Goal: Task Accomplishment & Management: Use online tool/utility

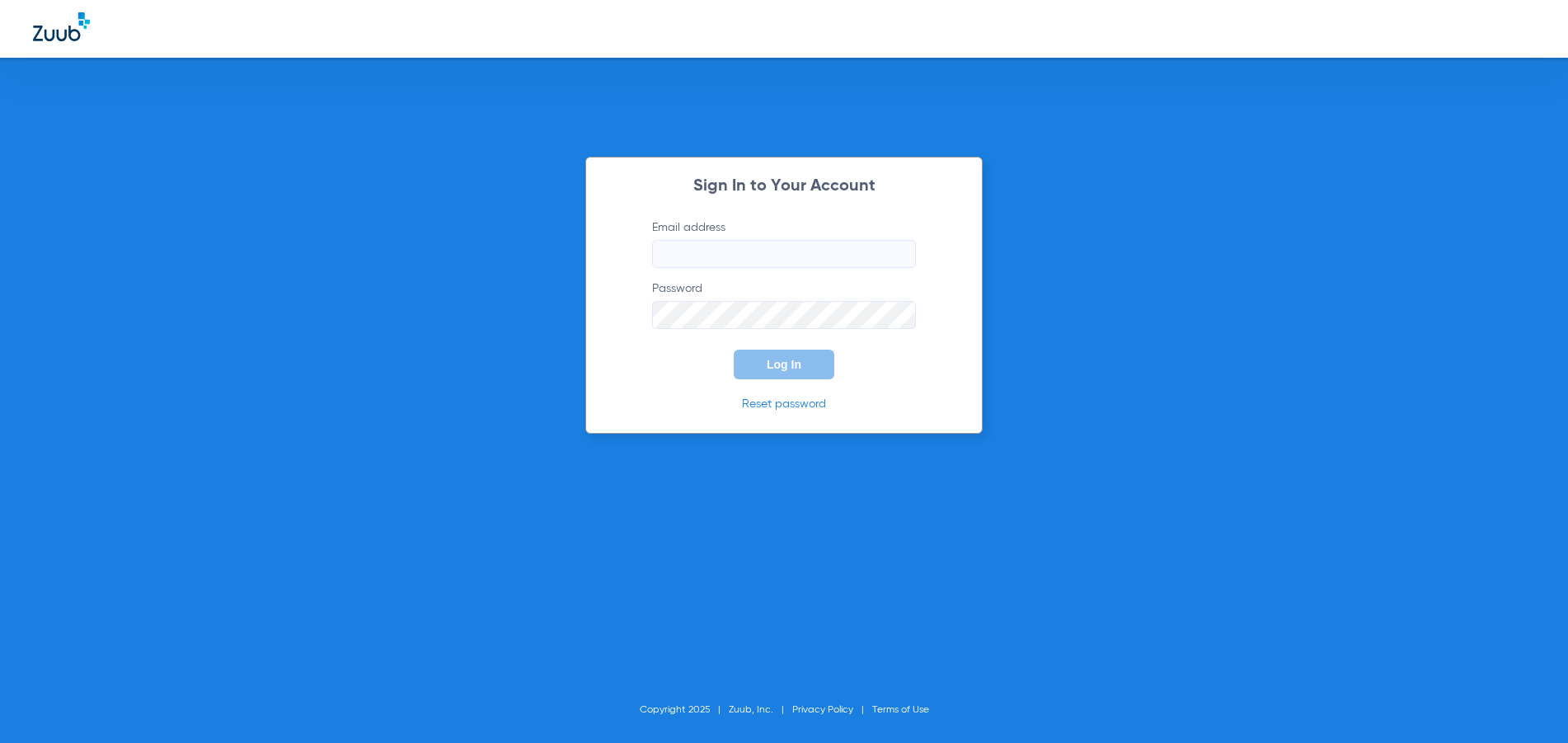
click at [663, 245] on input "Email address" at bounding box center [784, 253] width 264 height 28
click at [826, 253] on input "[EMAIL_ADDRESS][DOMAIN_NAME]" at bounding box center [784, 253] width 264 height 28
type input "[EMAIL_ADDRESS][DOMAIN_NAME]"
click at [734, 349] on button "Log In" at bounding box center [784, 364] width 101 height 30
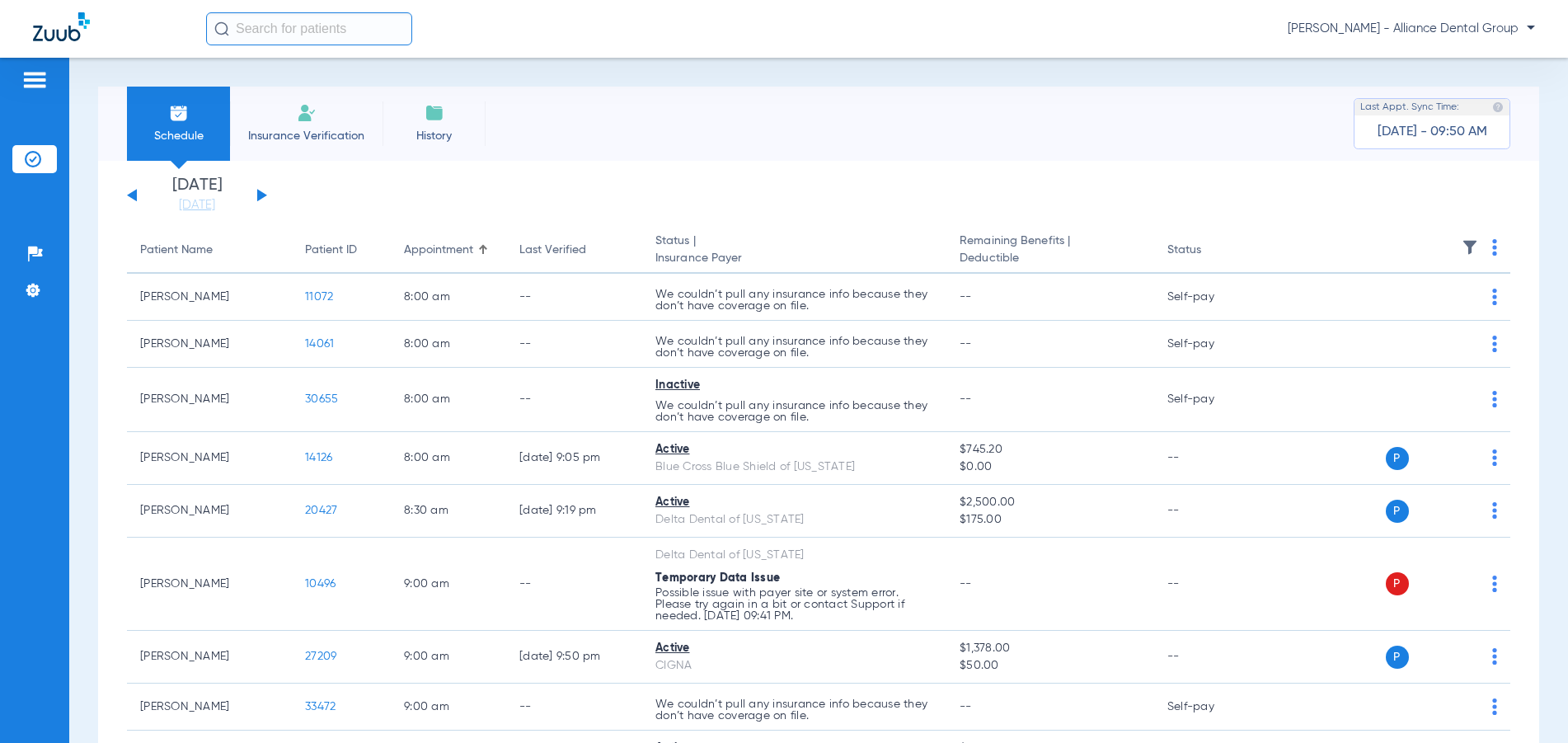
click at [258, 196] on button at bounding box center [262, 195] width 10 height 12
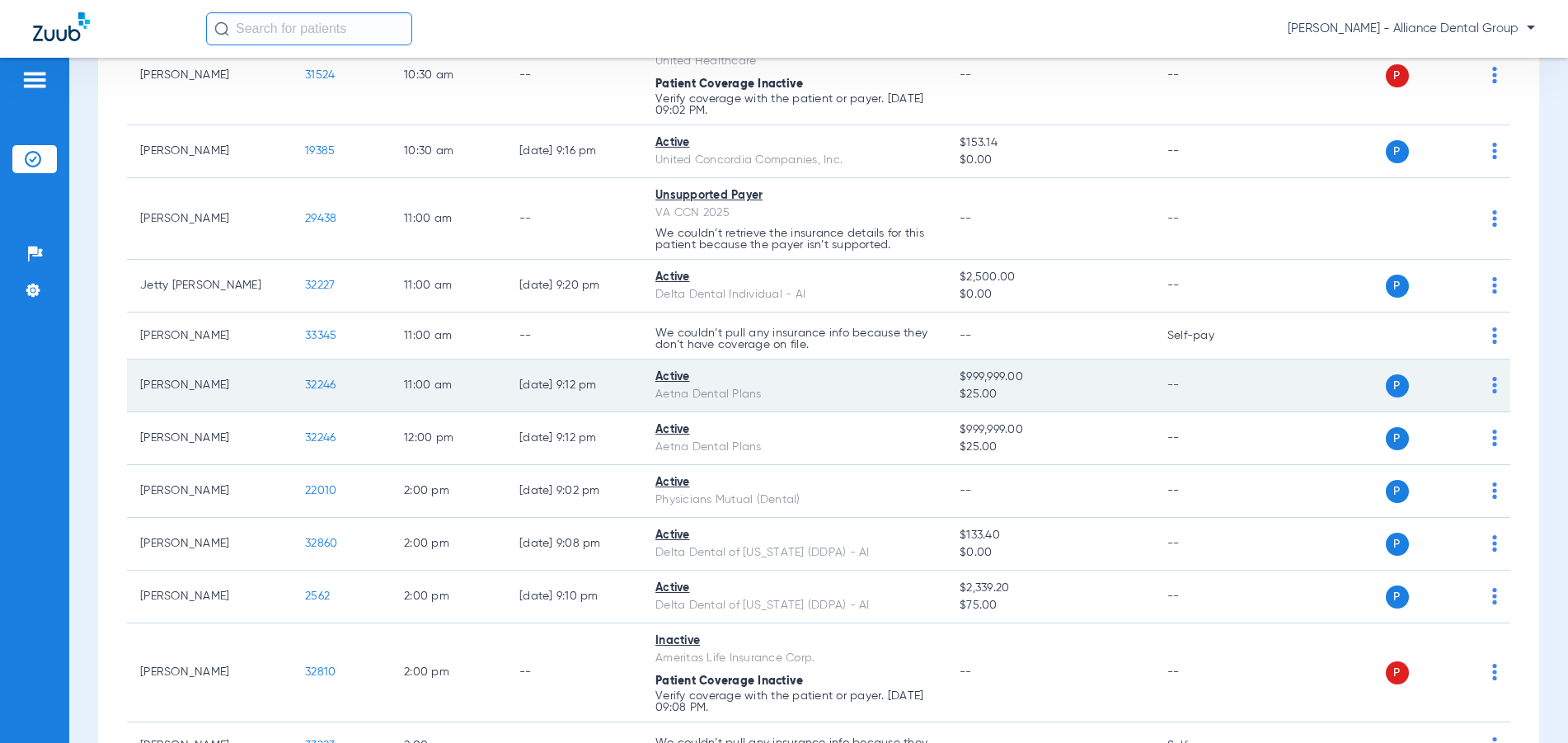
scroll to position [1236, 0]
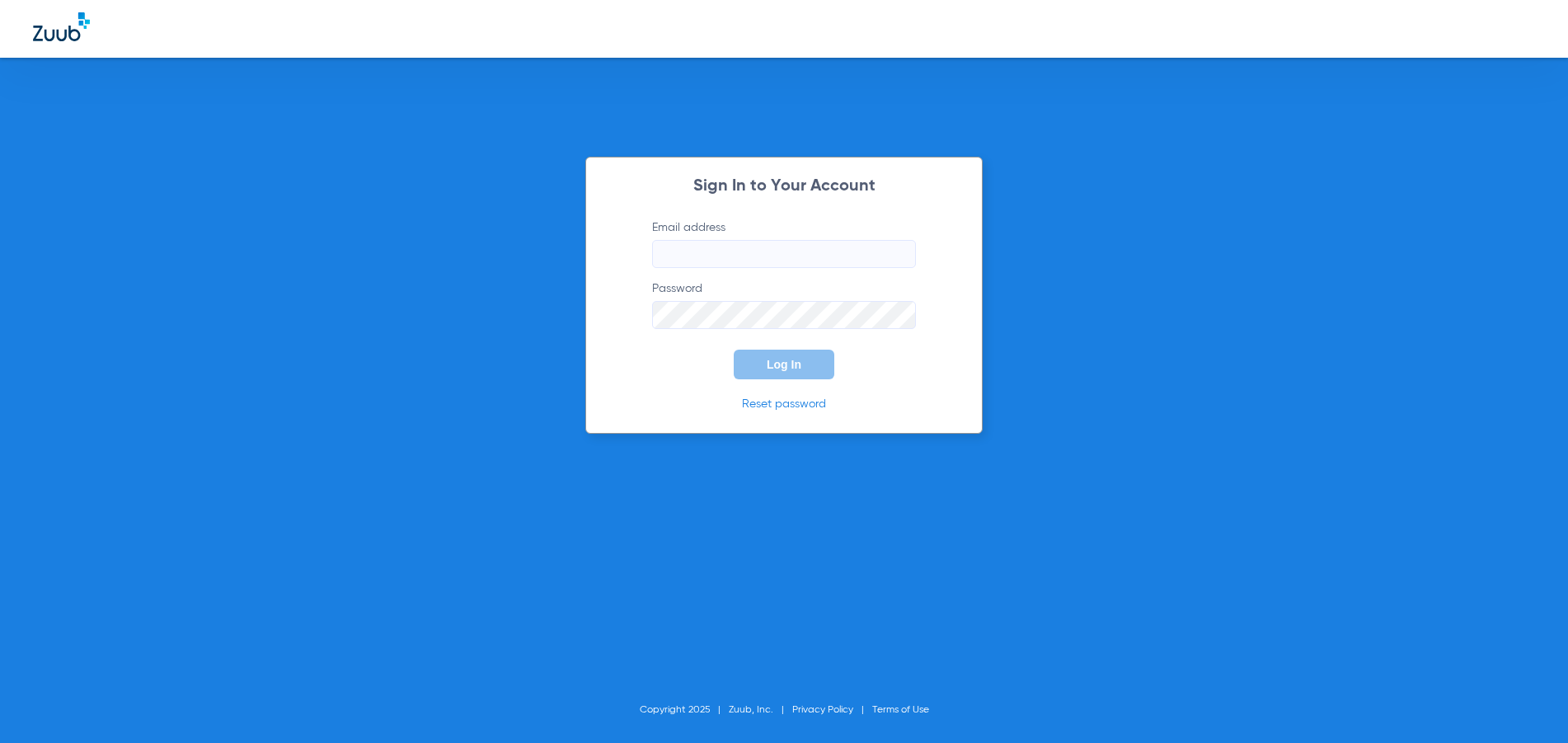
click at [190, 210] on div "Sign In to Your Account Email address Password Log In Reset password Copyright …" at bounding box center [784, 372] width 1568 height 743
